Goal: Task Accomplishment & Management: Use online tool/utility

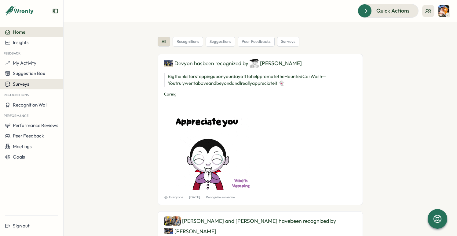
click at [31, 85] on div "Surveys" at bounding box center [32, 84] width 54 height 6
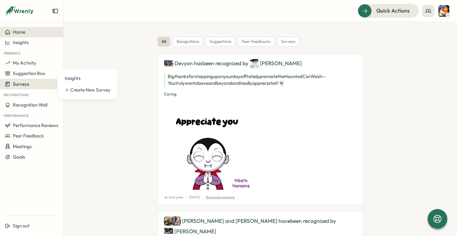
click at [34, 84] on div "Surveys" at bounding box center [32, 84] width 54 height 6
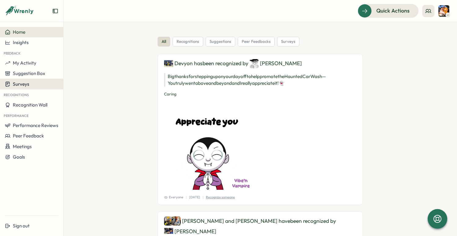
click at [26, 85] on span "Surveys" at bounding box center [21, 84] width 17 height 6
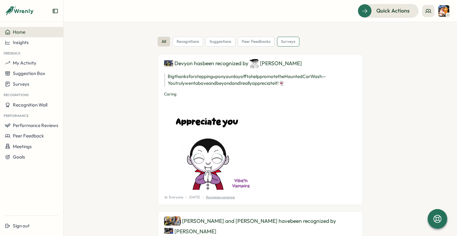
click at [285, 40] on span "surveys" at bounding box center [288, 42] width 14 height 6
